Goal: Find specific page/section: Find specific page/section

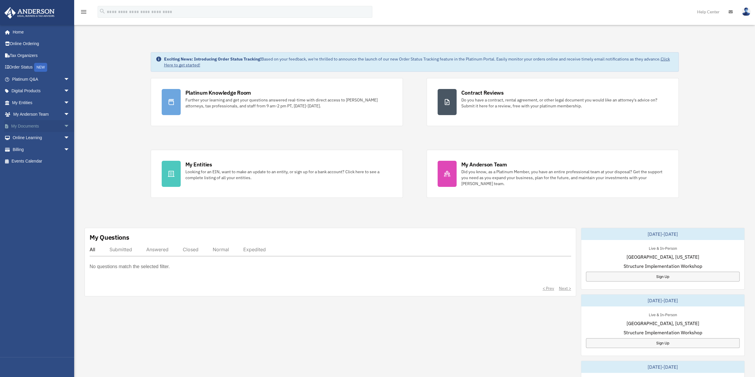
click at [31, 125] on link "My Documents arrow_drop_down" at bounding box center [41, 126] width 74 height 12
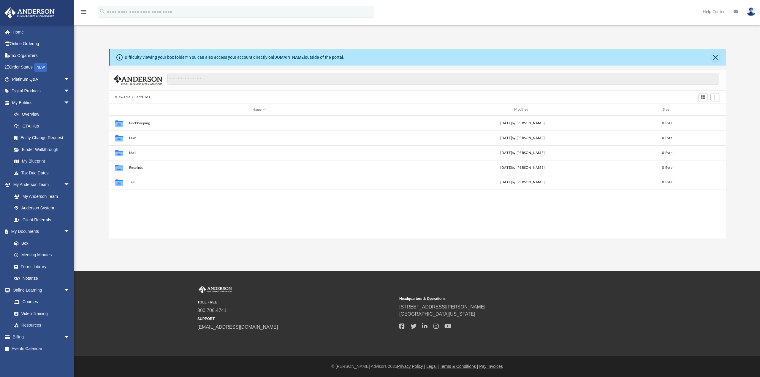
scroll to position [130, 612]
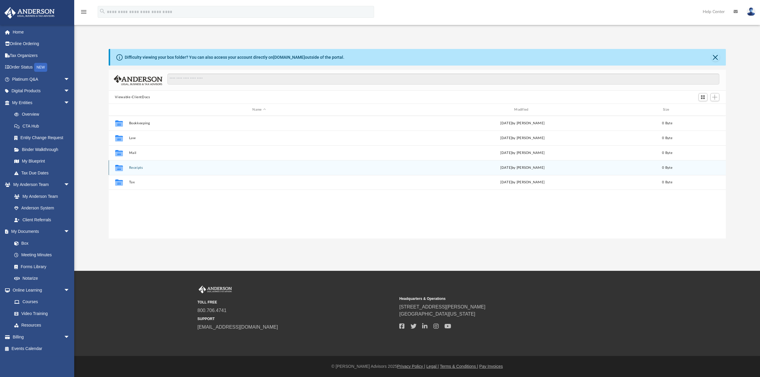
click at [144, 171] on div "Collaborated Folder Receipts Tue Sep 2 2025 by Charles Rogler 0 Byte" at bounding box center [417, 167] width 617 height 15
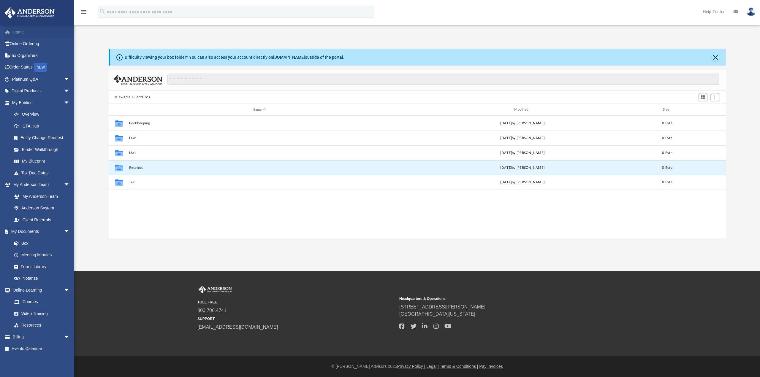
click at [32, 35] on link "Home" at bounding box center [41, 32] width 74 height 12
